Goal: Task Accomplishment & Management: Manage account settings

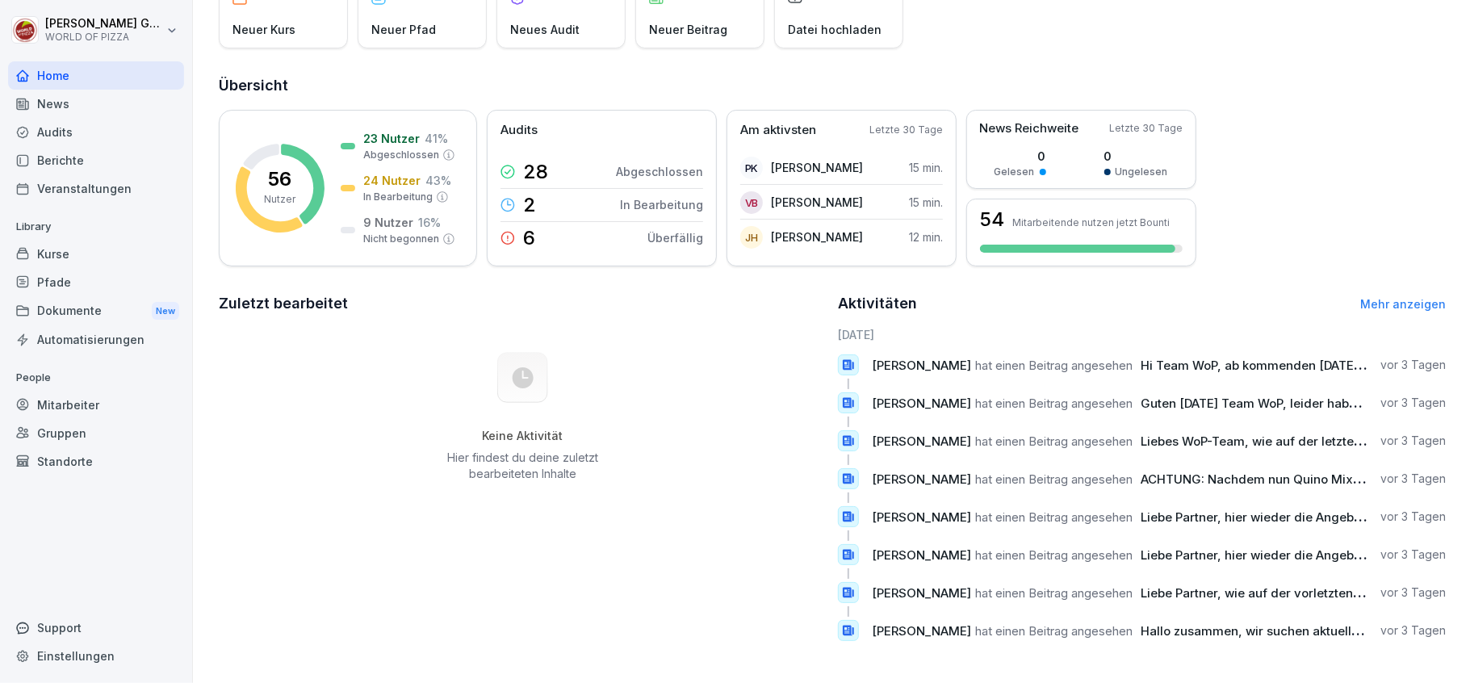
scroll to position [147, 0]
click at [52, 156] on div "Berichte" at bounding box center [96, 160] width 176 height 28
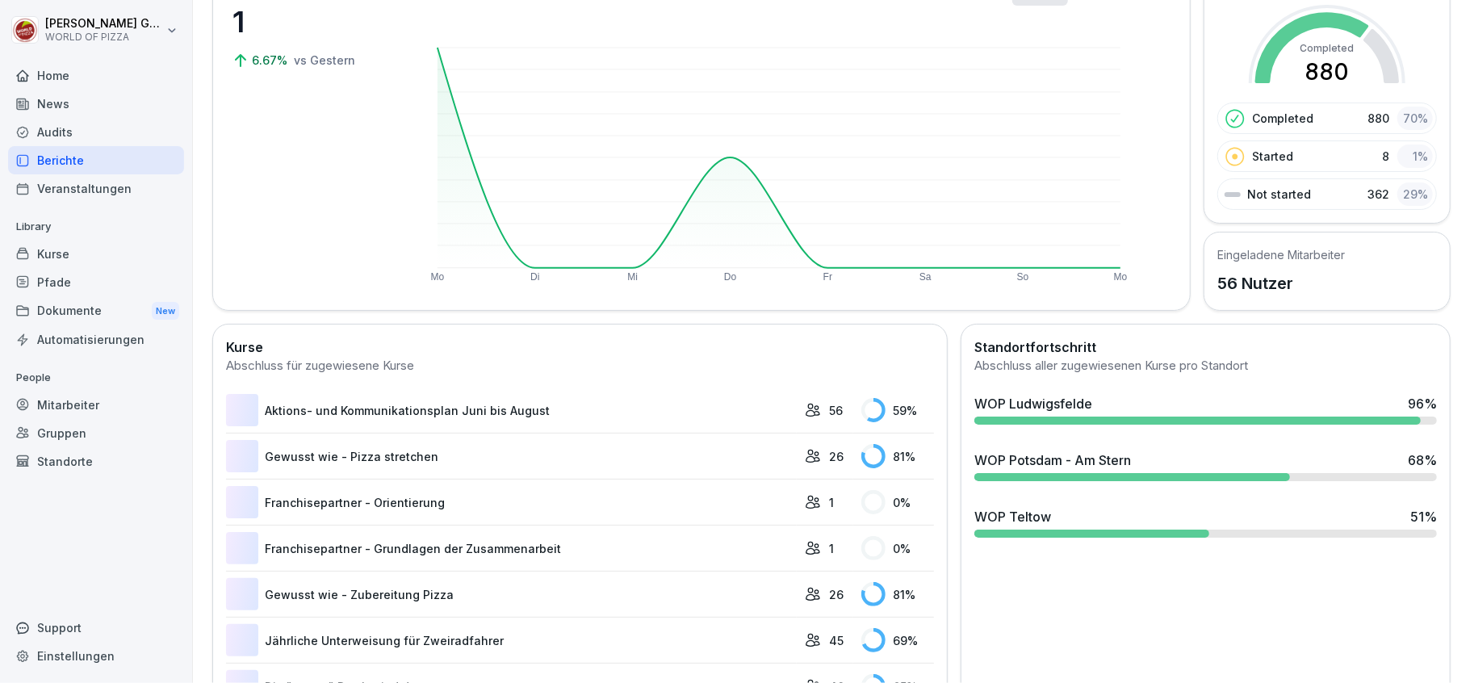
scroll to position [98, 0]
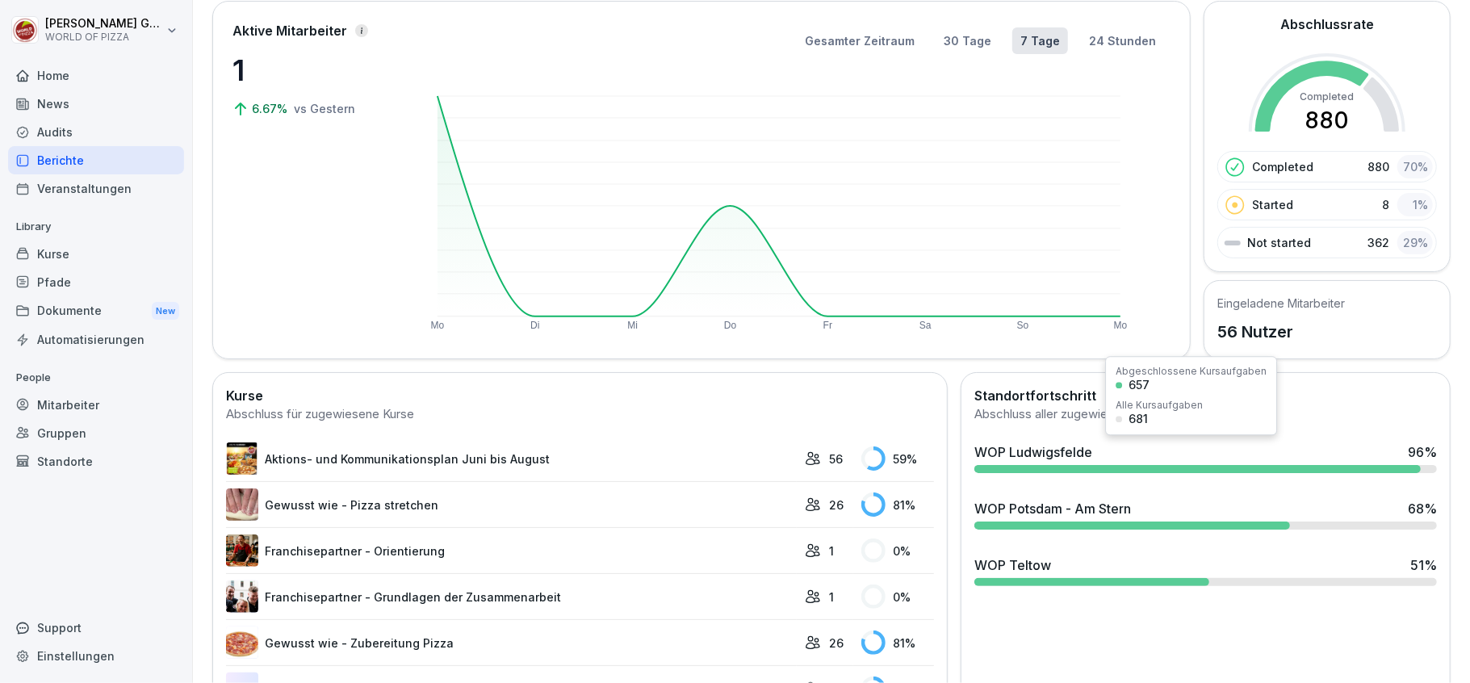
click at [1025, 455] on div "WOP Ludwigsfelde" at bounding box center [1033, 451] width 118 height 19
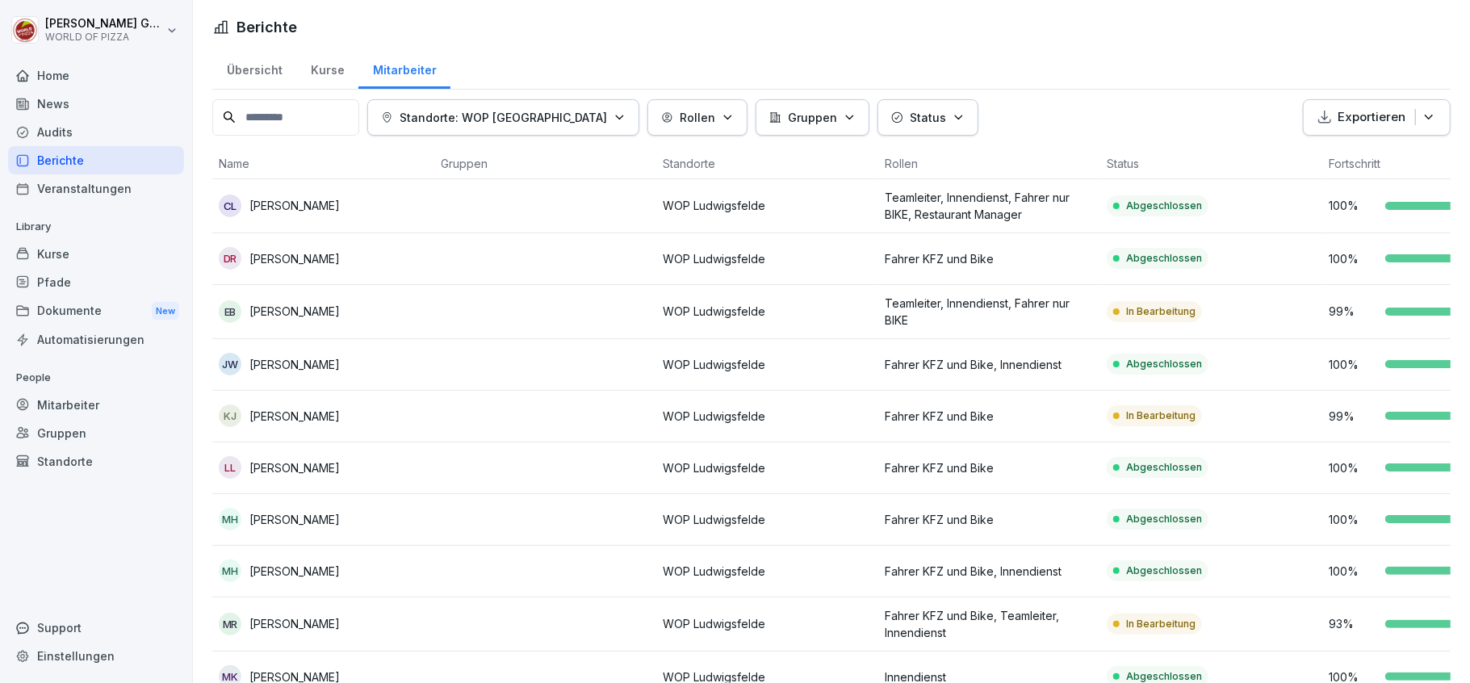
click at [910, 118] on p "Status" at bounding box center [928, 117] width 36 height 17
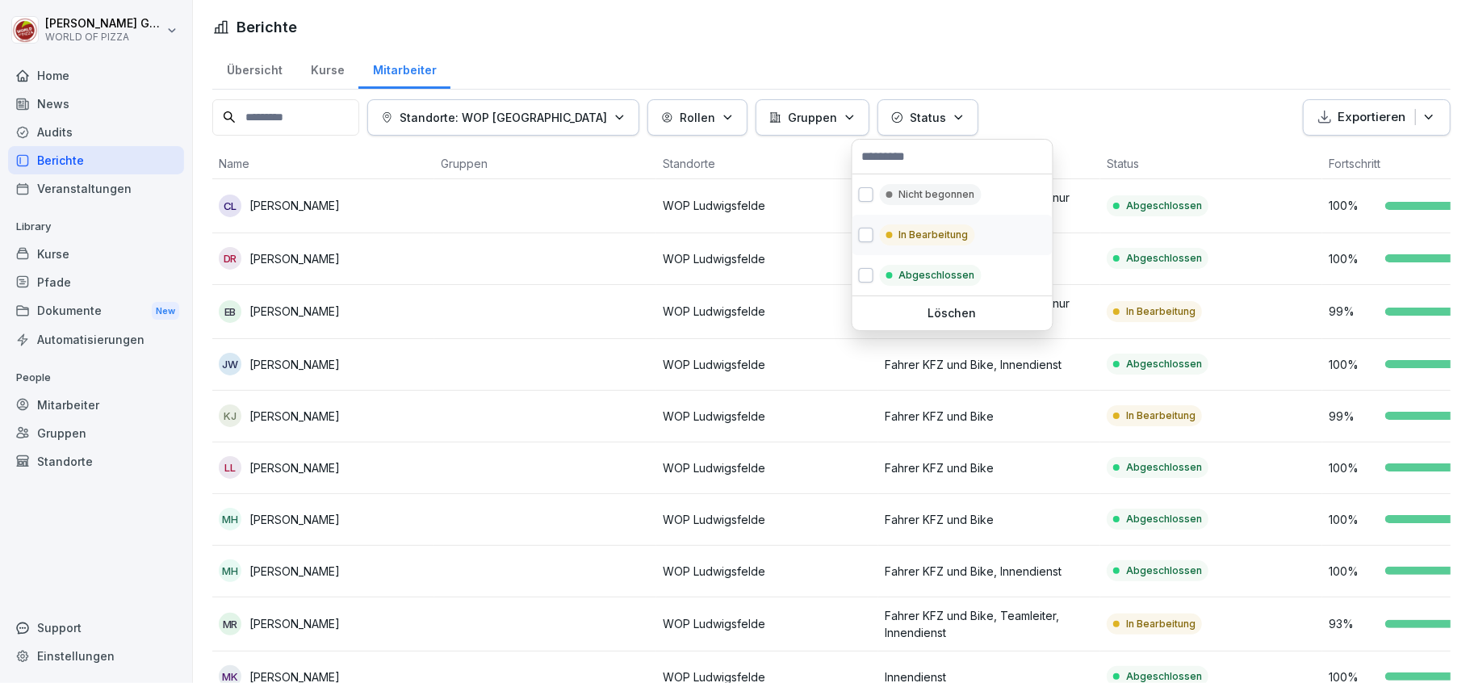
click at [912, 241] on p "In Bearbeitung" at bounding box center [933, 235] width 69 height 15
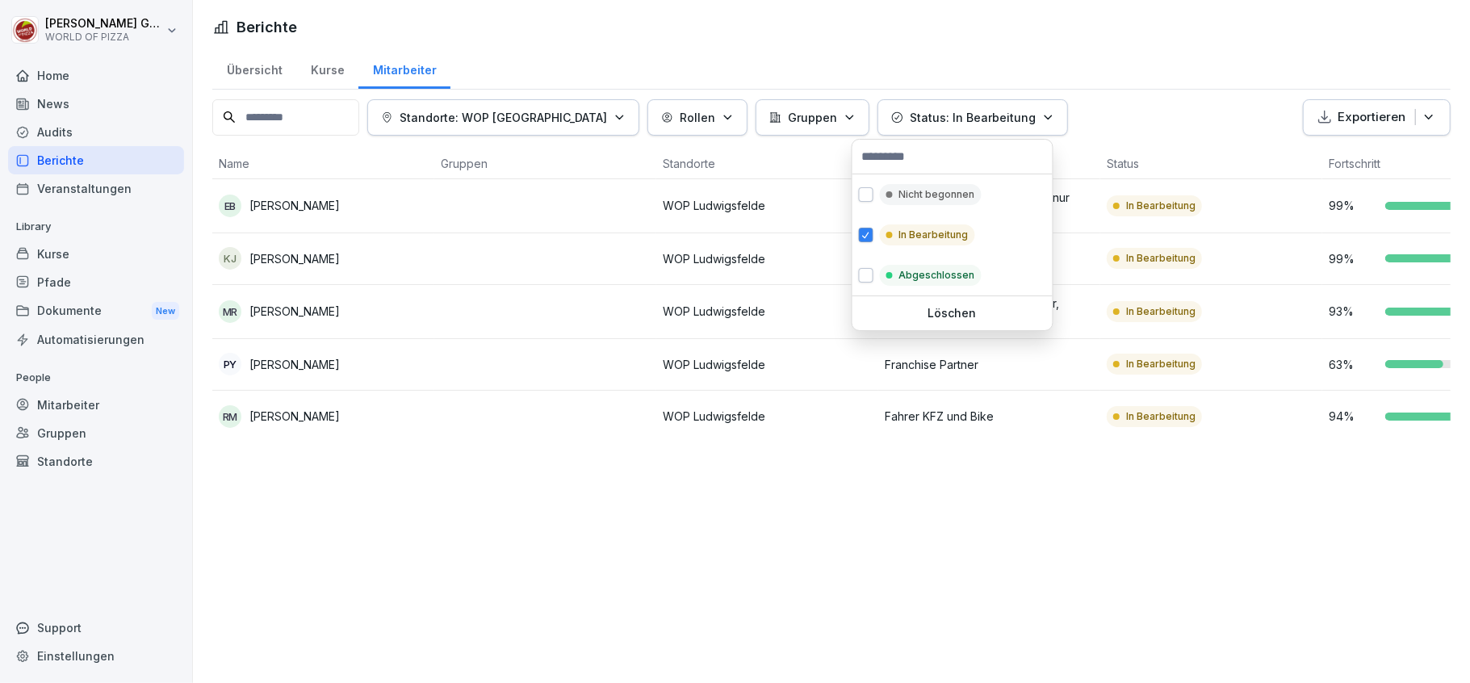
click at [824, 30] on html "[PERSON_NAME] WORLD OF PIZZA Home News Audits Berichte Veranstaltungen Library …" at bounding box center [735, 341] width 1470 height 683
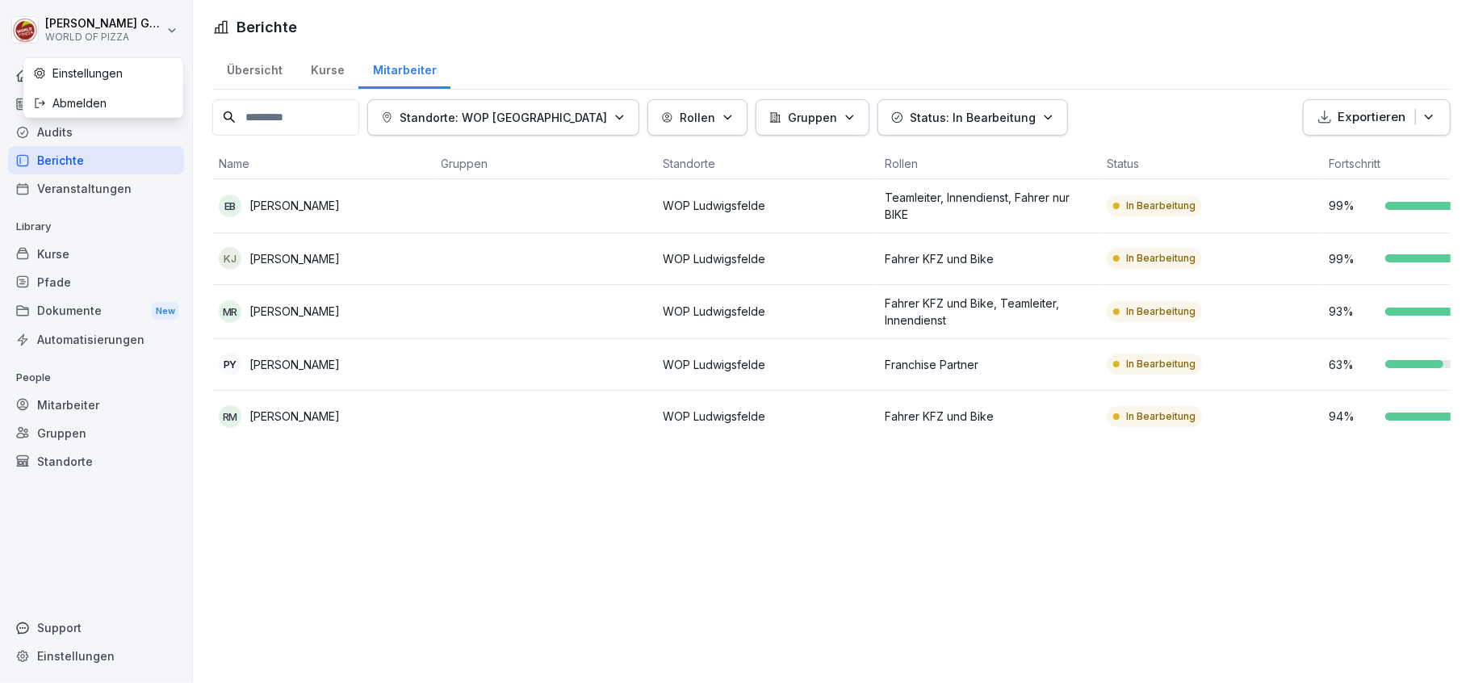
click at [123, 36] on html "[PERSON_NAME] WORLD OF PIZZA Home News Audits Berichte Veranstaltungen Library …" at bounding box center [735, 341] width 1470 height 683
click at [118, 97] on div "Abmelden" at bounding box center [103, 103] width 160 height 30
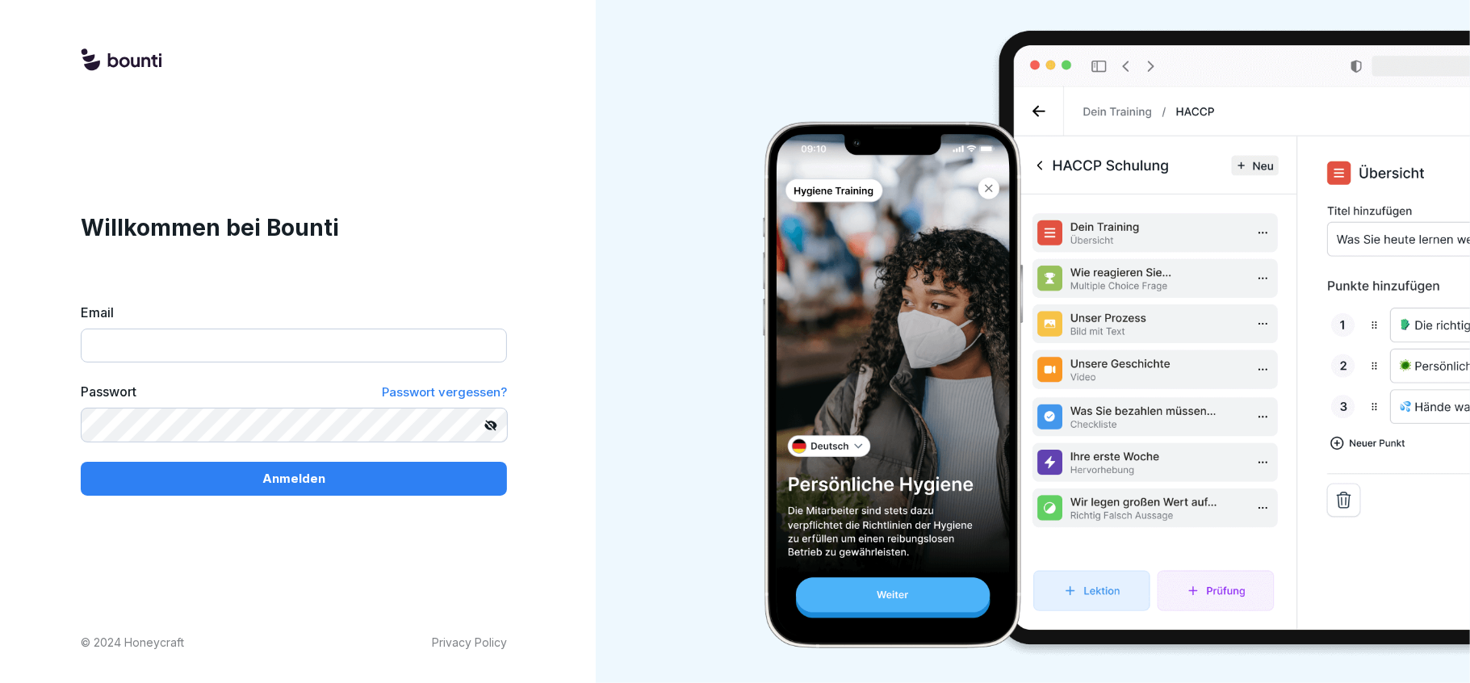
type input "**********"
